Goal: Information Seeking & Learning: Learn about a topic

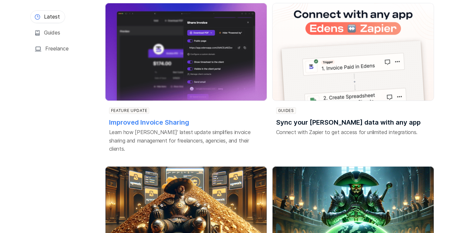
scroll to position [96, 0]
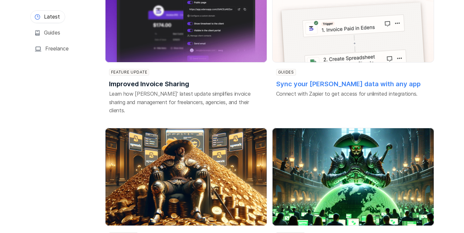
click at [292, 88] on h3 "Sync your [PERSON_NAME] data with any app" at bounding box center [351, 84] width 150 height 9
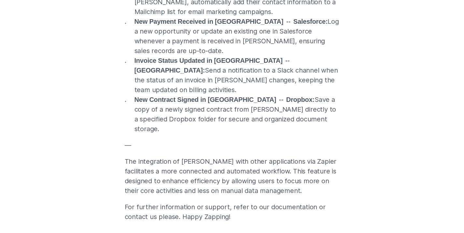
scroll to position [702, 0]
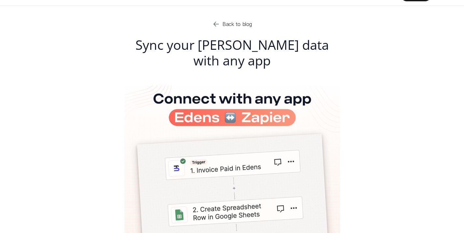
scroll to position [0, 0]
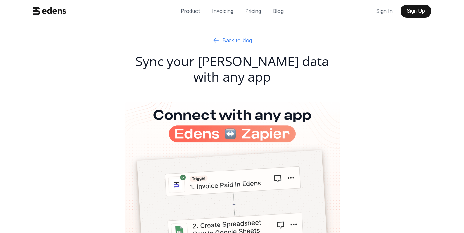
click at [232, 39] on p "Back to blog" at bounding box center [237, 40] width 29 height 6
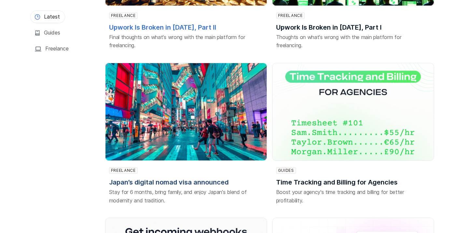
scroll to position [327, 0]
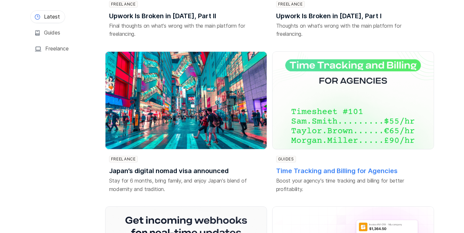
click at [302, 167] on h3 "Time Tracking and Billing for Agencies" at bounding box center [351, 171] width 150 height 9
